Goal: Navigation & Orientation: Find specific page/section

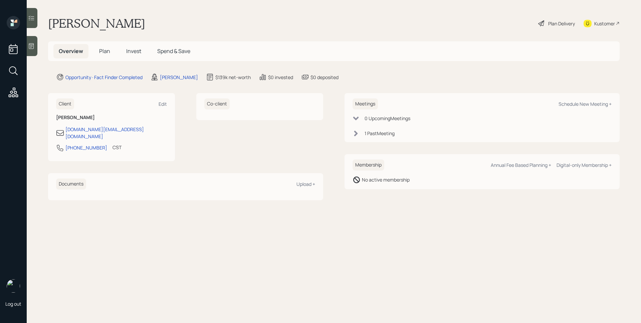
click at [114, 50] on h5 "Plan" at bounding box center [105, 51] width 22 height 14
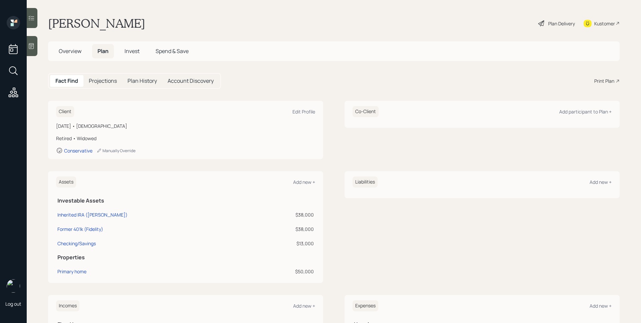
click at [130, 50] on span "Invest" at bounding box center [132, 50] width 15 height 7
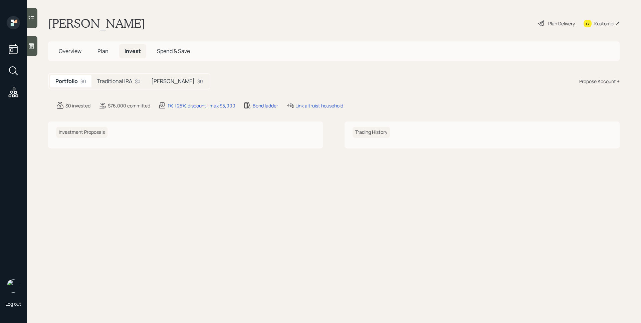
click at [126, 75] on div "Traditional IRA $0" at bounding box center [118, 81] width 54 height 12
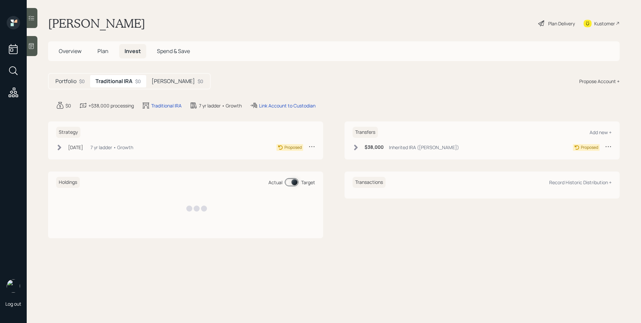
click at [162, 82] on h5 "[PERSON_NAME]" at bounding box center [173, 81] width 43 height 6
click at [122, 82] on h5 "Traditional IRA" at bounding box center [112, 81] width 35 height 6
click at [90, 85] on div "Portfolio $0" at bounding box center [70, 81] width 40 height 12
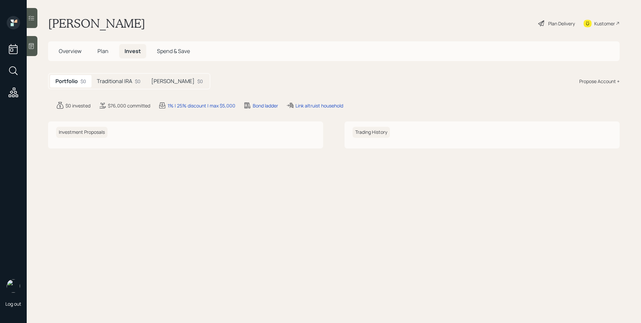
click at [112, 53] on h5 "Plan" at bounding box center [103, 51] width 22 height 14
